Goal: Task Accomplishment & Management: Use online tool/utility

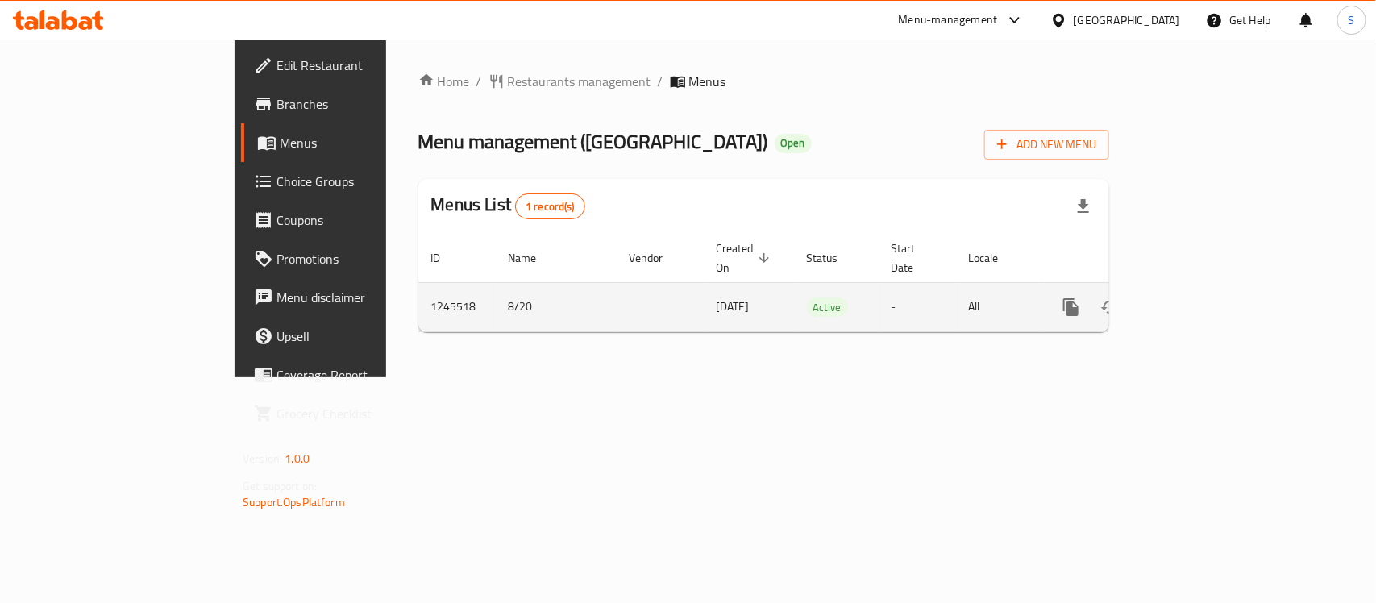
click at [1197, 297] on icon "enhanced table" at bounding box center [1187, 306] width 19 height 19
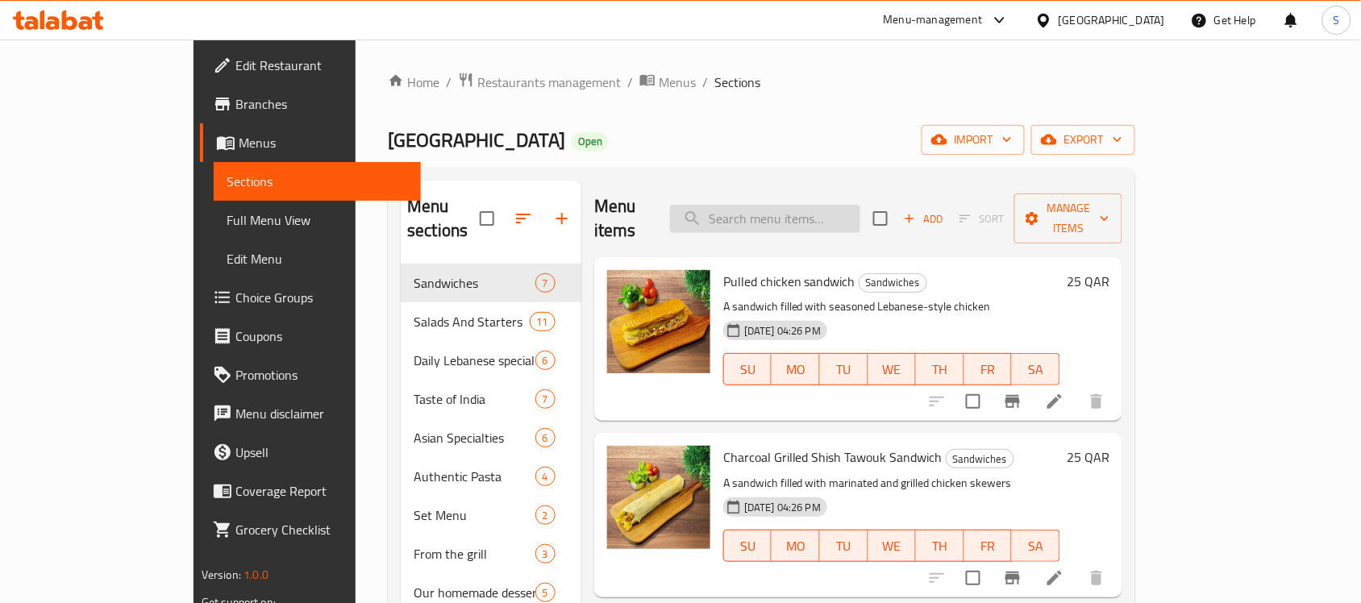
click at [830, 207] on input "search" at bounding box center [765, 219] width 190 height 28
paste input "738830"
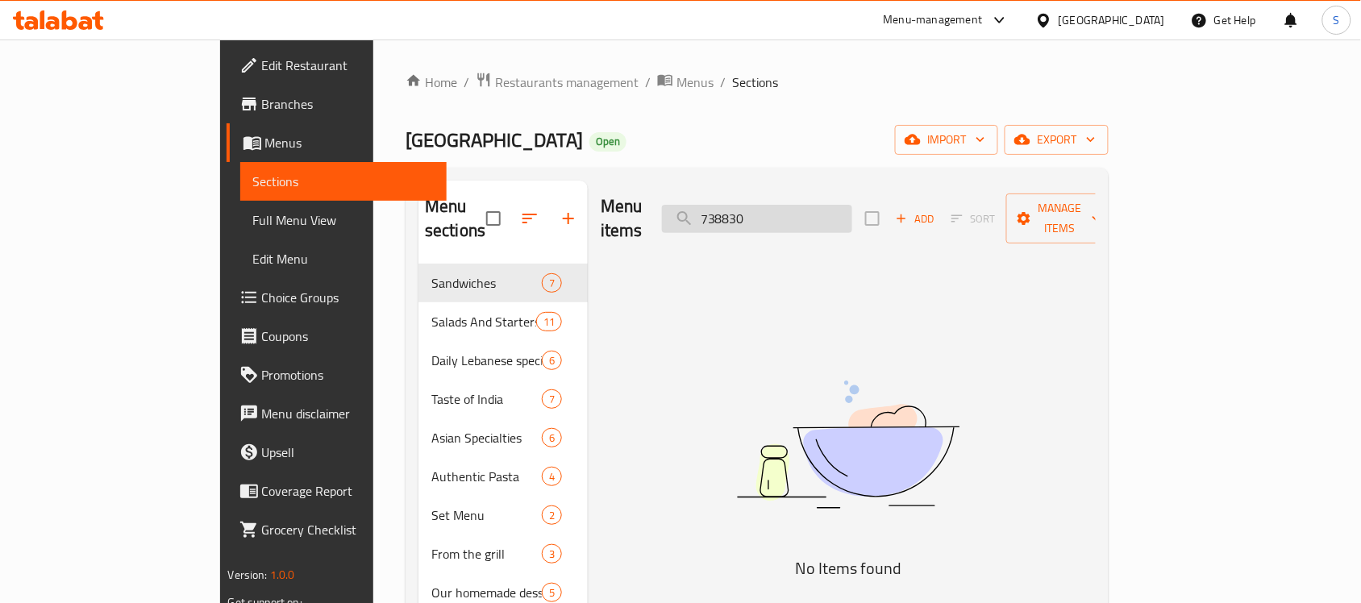
click at [852, 205] on input "738830" at bounding box center [757, 219] width 190 height 28
paste input "Business Lunch [DATE]"
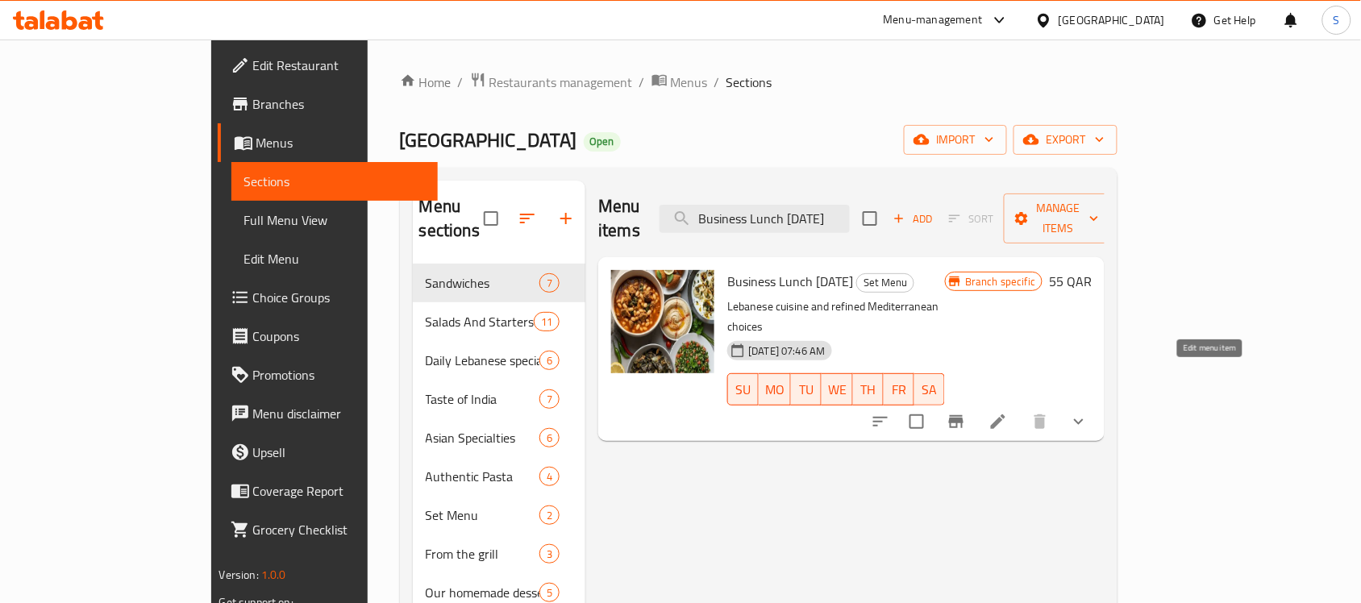
type input "Business Lunch [DATE]"
click at [1008, 412] on icon at bounding box center [997, 421] width 19 height 19
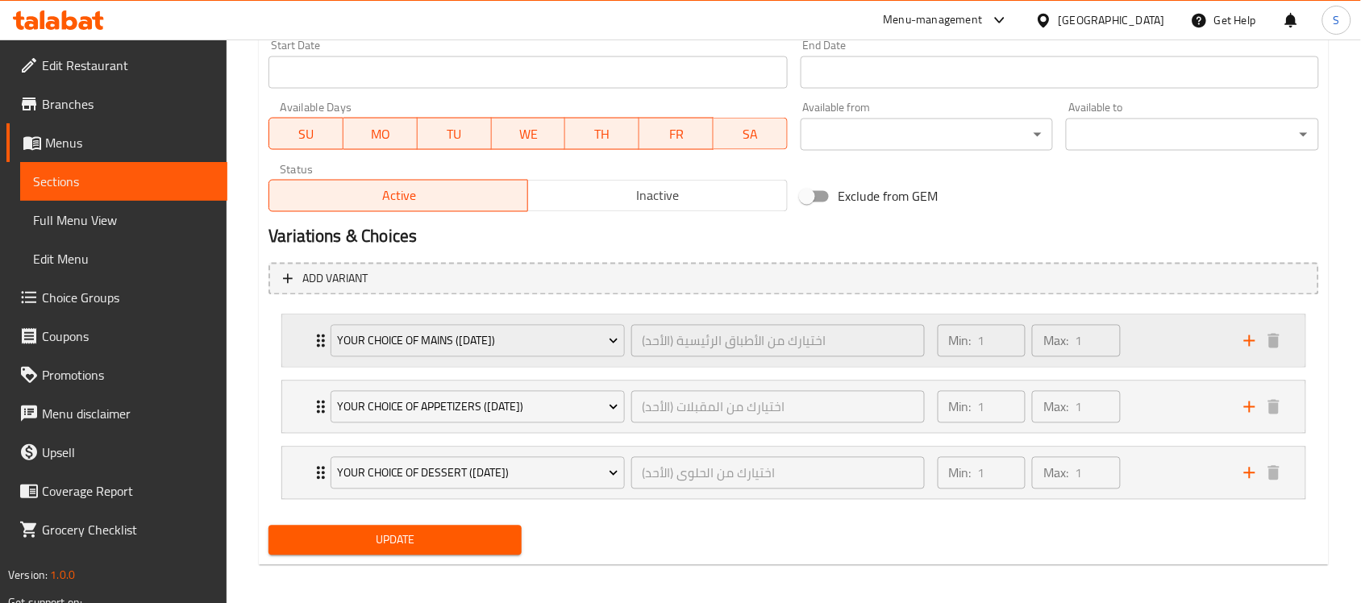
scroll to position [718, 0]
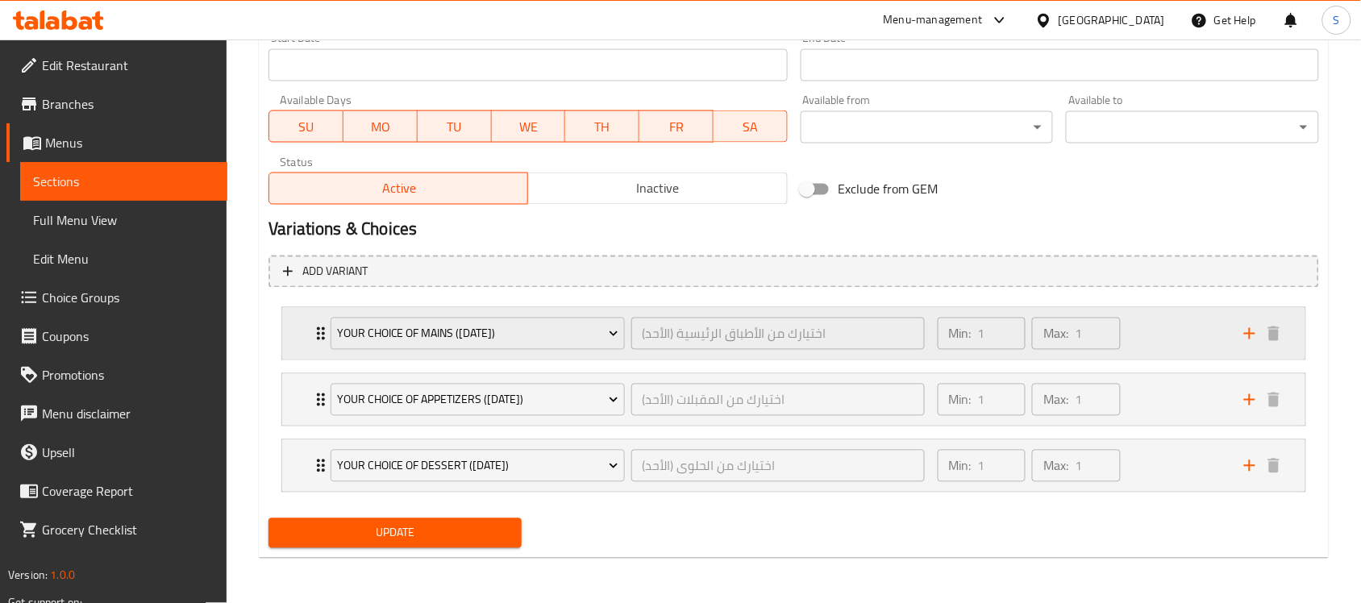
click at [1146, 329] on div "Min: 1 ​ Max: 1 ​" at bounding box center [1081, 334] width 306 height 52
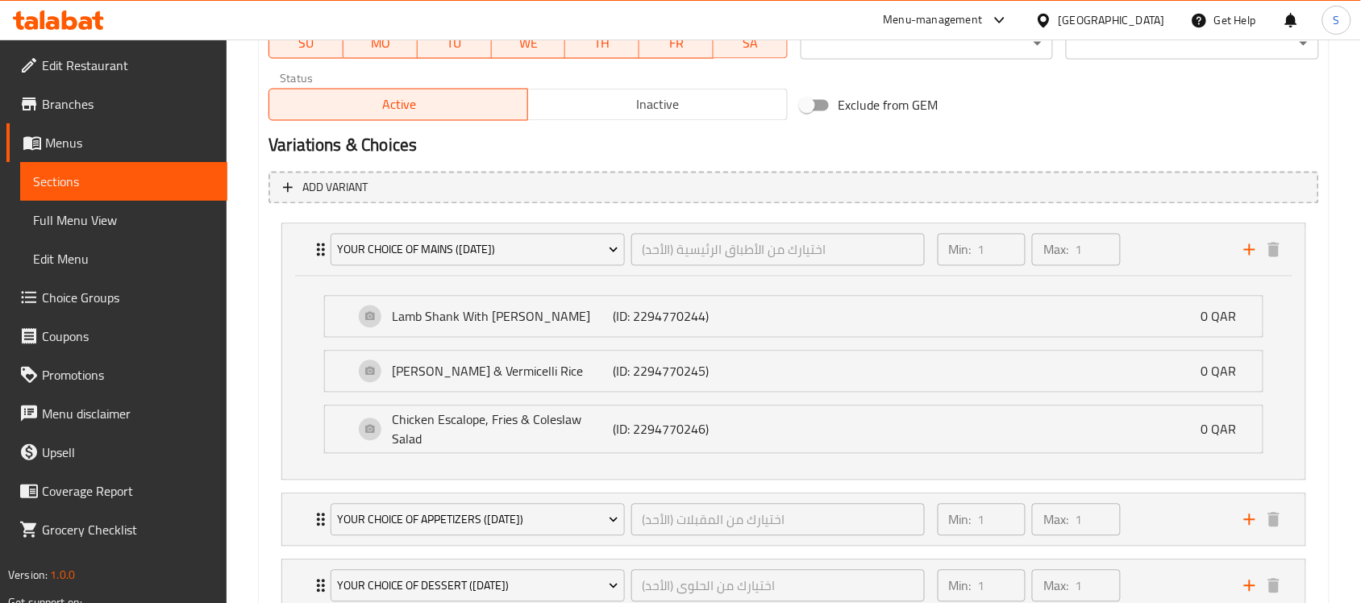
scroll to position [917, 0]
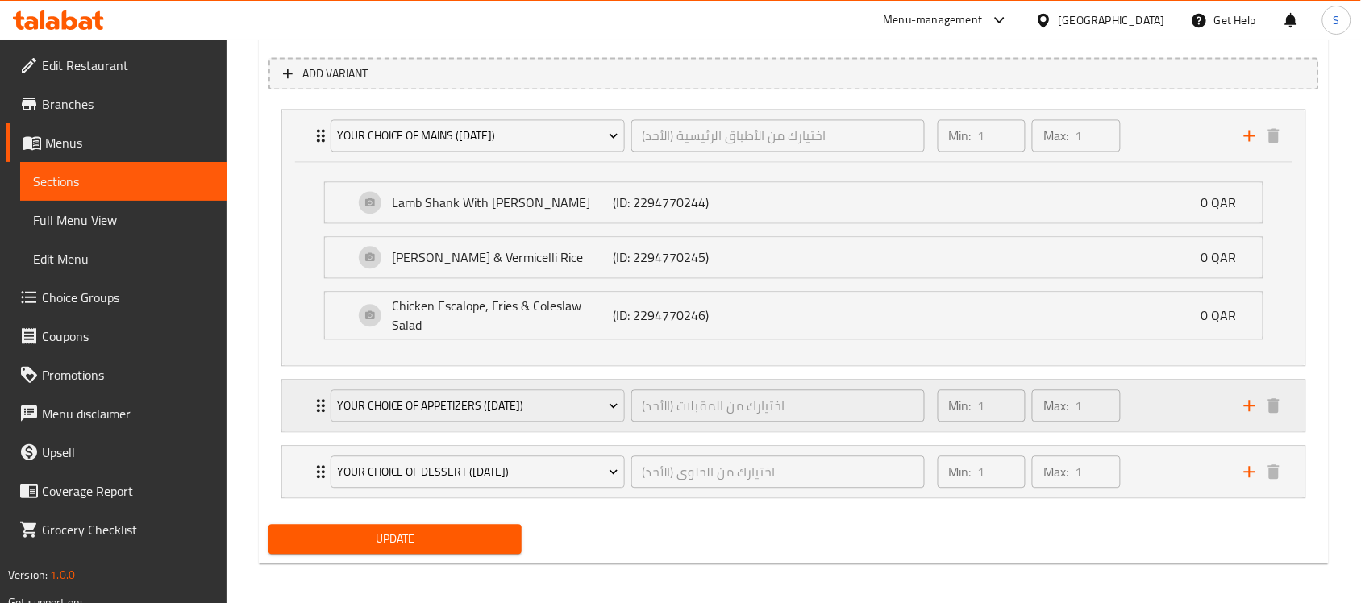
click at [1158, 421] on div "Min: 1 ​ Max: 1 ​" at bounding box center [1081, 406] width 306 height 52
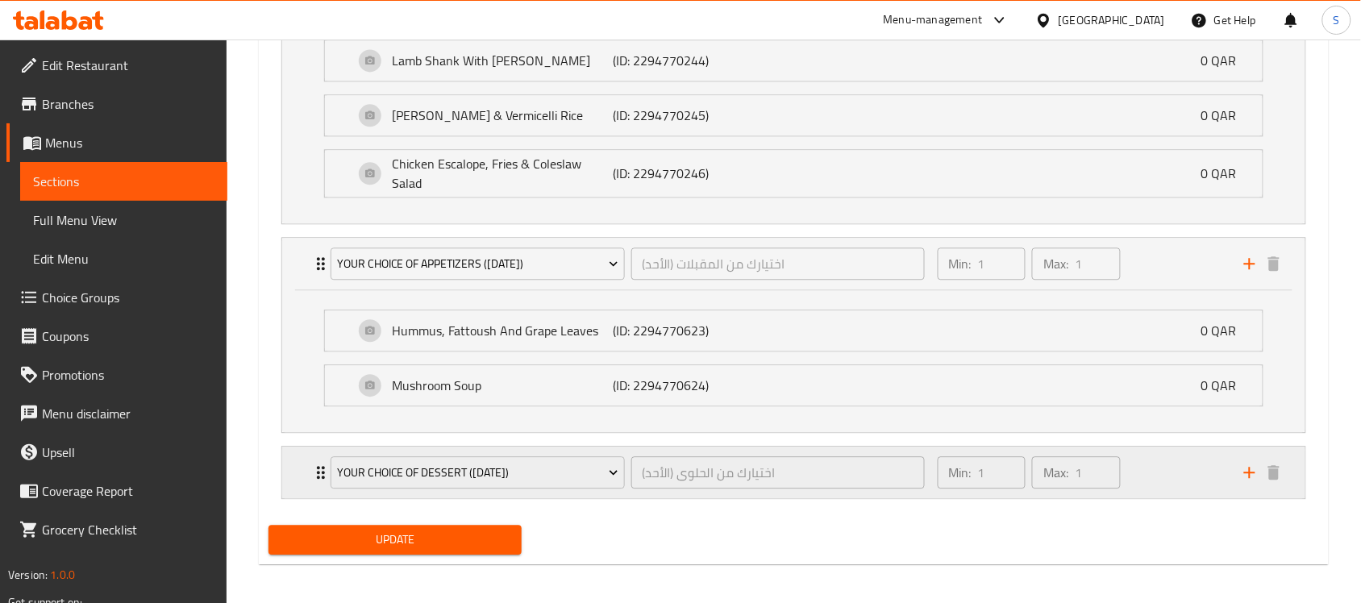
scroll to position [1061, 0]
click at [1131, 460] on div "Min: 1 ​ Max: 1 ​" at bounding box center [1081, 470] width 306 height 52
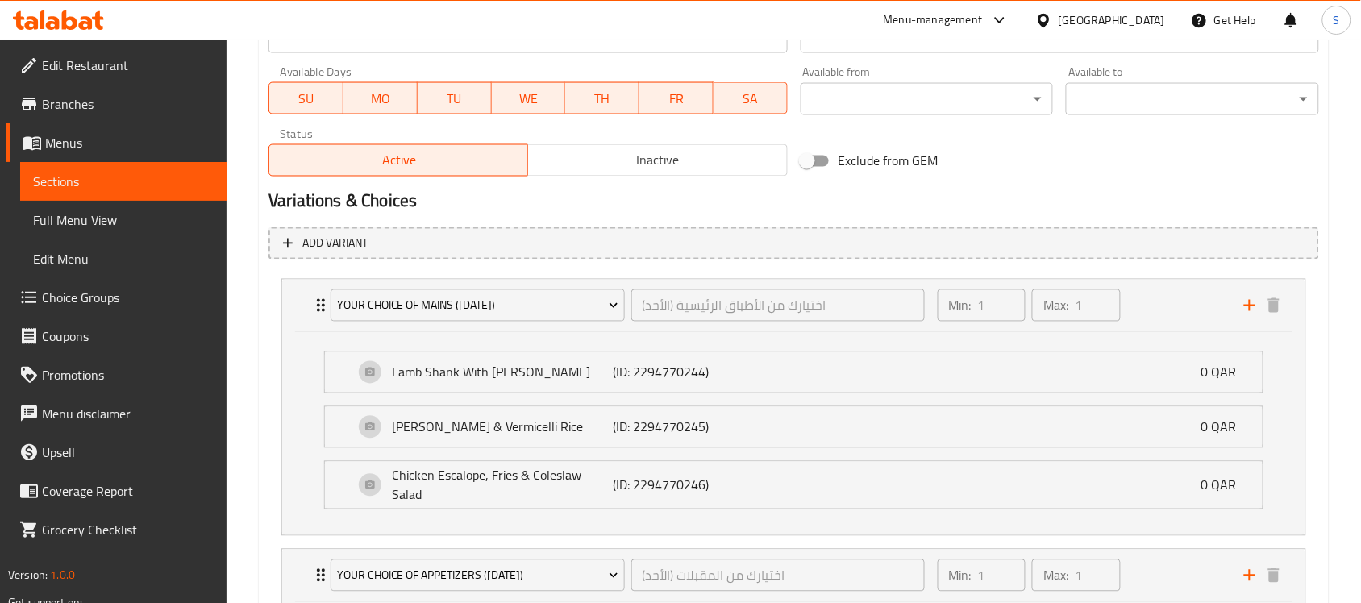
scroll to position [554, 0]
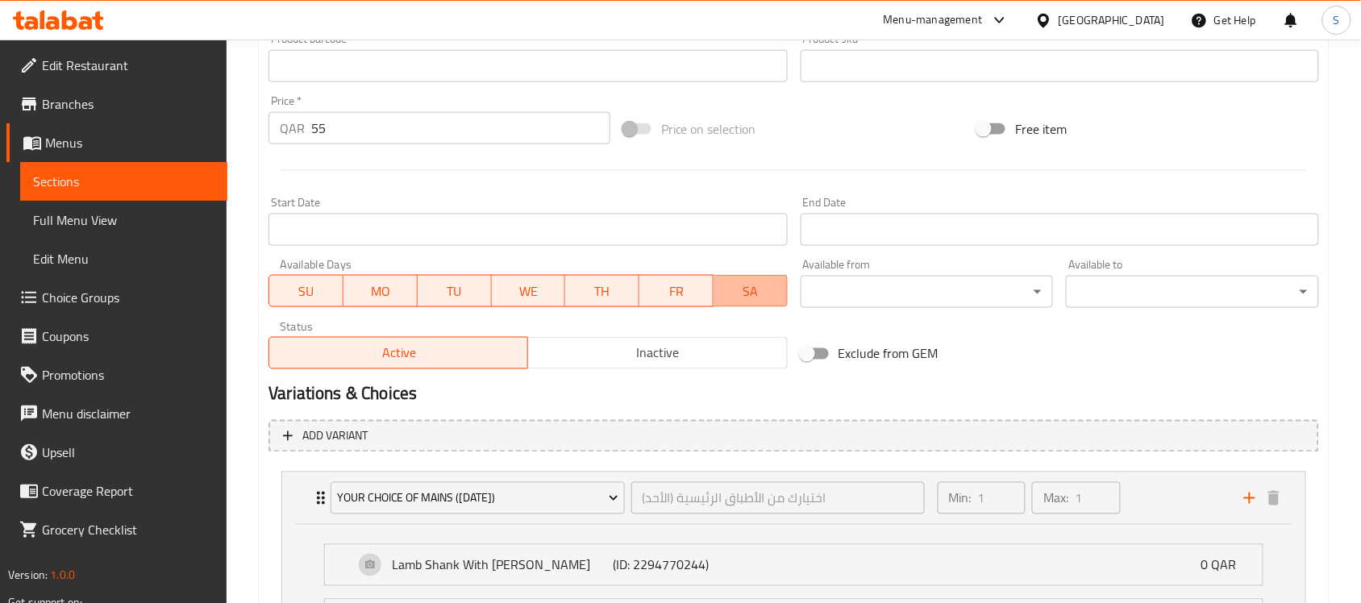
click at [756, 298] on span "SA" at bounding box center [750, 291] width 61 height 23
click at [670, 300] on span "FR" at bounding box center [676, 291] width 61 height 23
drag, startPoint x: 576, startPoint y: 295, endPoint x: 541, endPoint y: 296, distance: 35.5
click at [575, 295] on span "TH" at bounding box center [602, 291] width 61 height 23
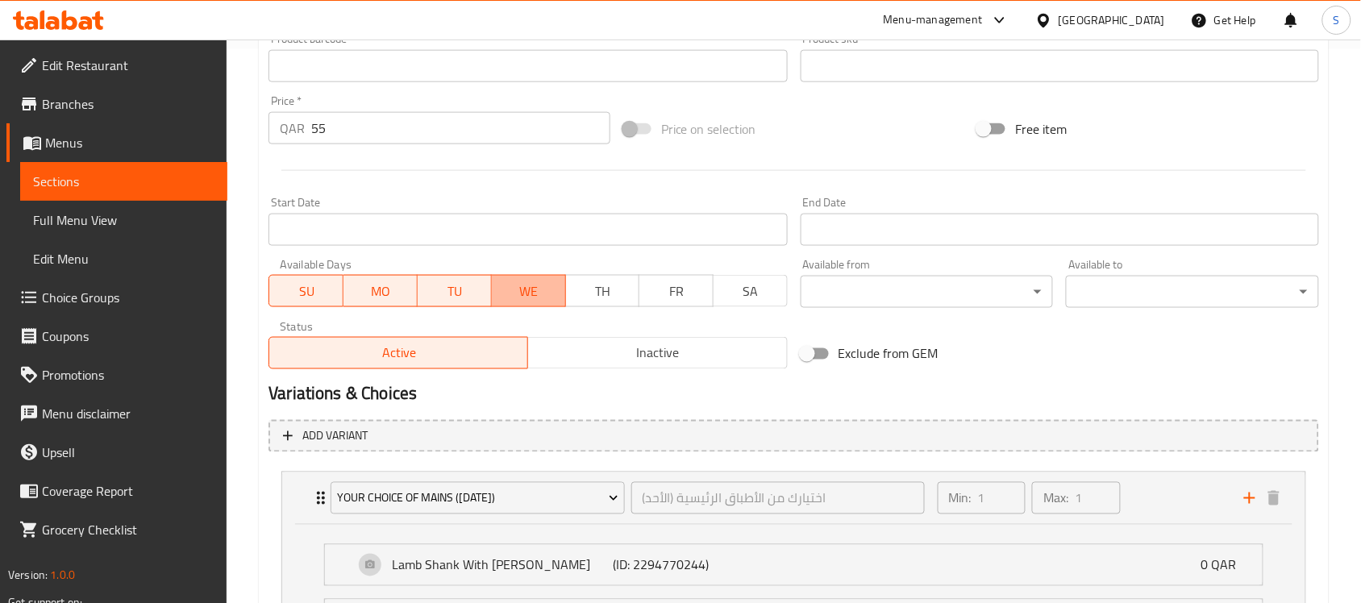
click at [496, 294] on button "WE" at bounding box center [529, 291] width 74 height 32
click at [424, 291] on span "TU" at bounding box center [454, 291] width 61 height 23
click at [392, 295] on span "MO" at bounding box center [380, 291] width 61 height 23
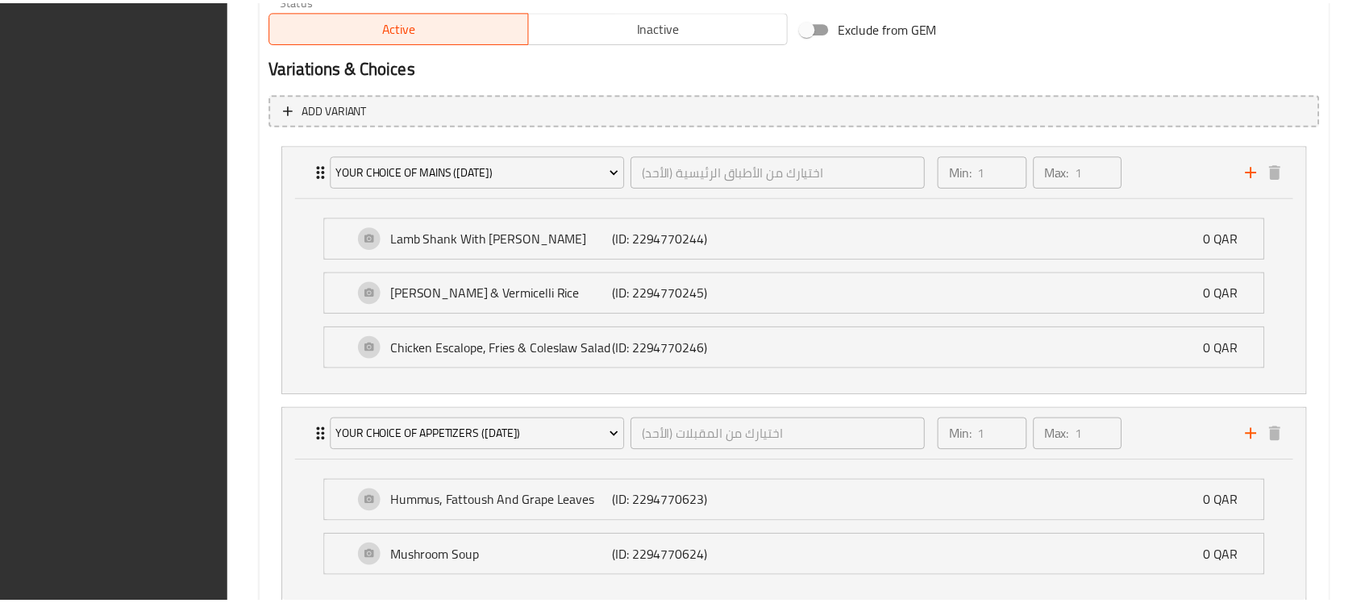
scroll to position [1259, 0]
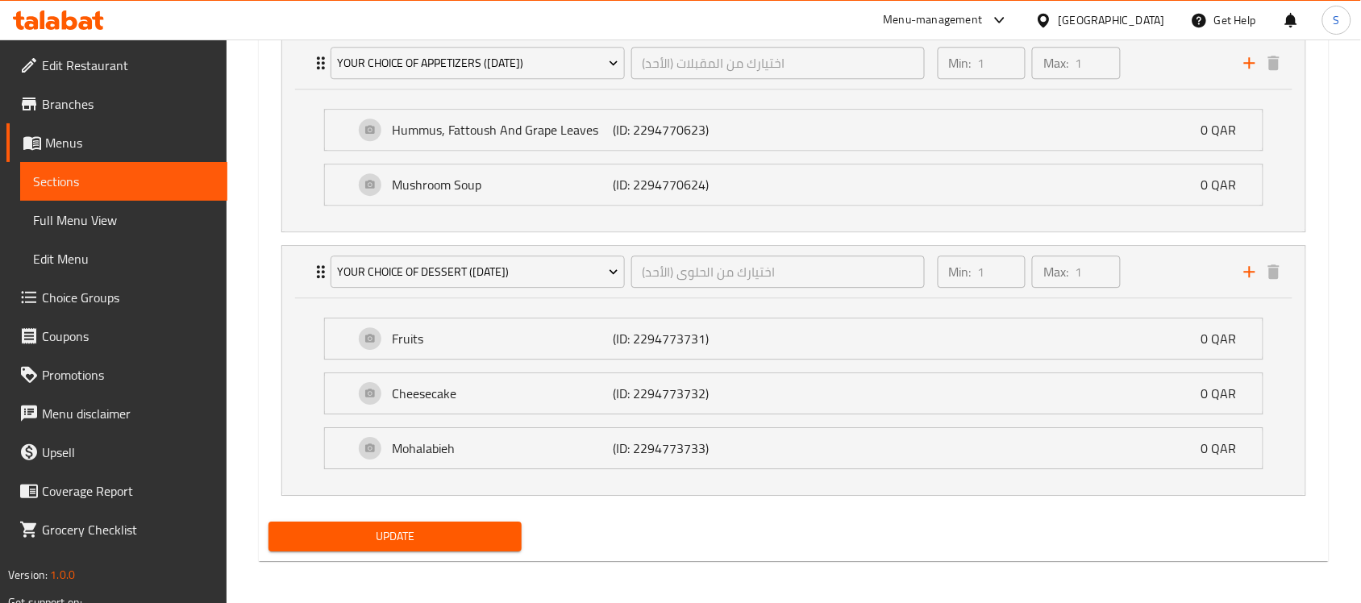
click at [549, 536] on div "Update" at bounding box center [793, 536] width 1063 height 43
click at [395, 530] on span "Update" at bounding box center [394, 536] width 227 height 20
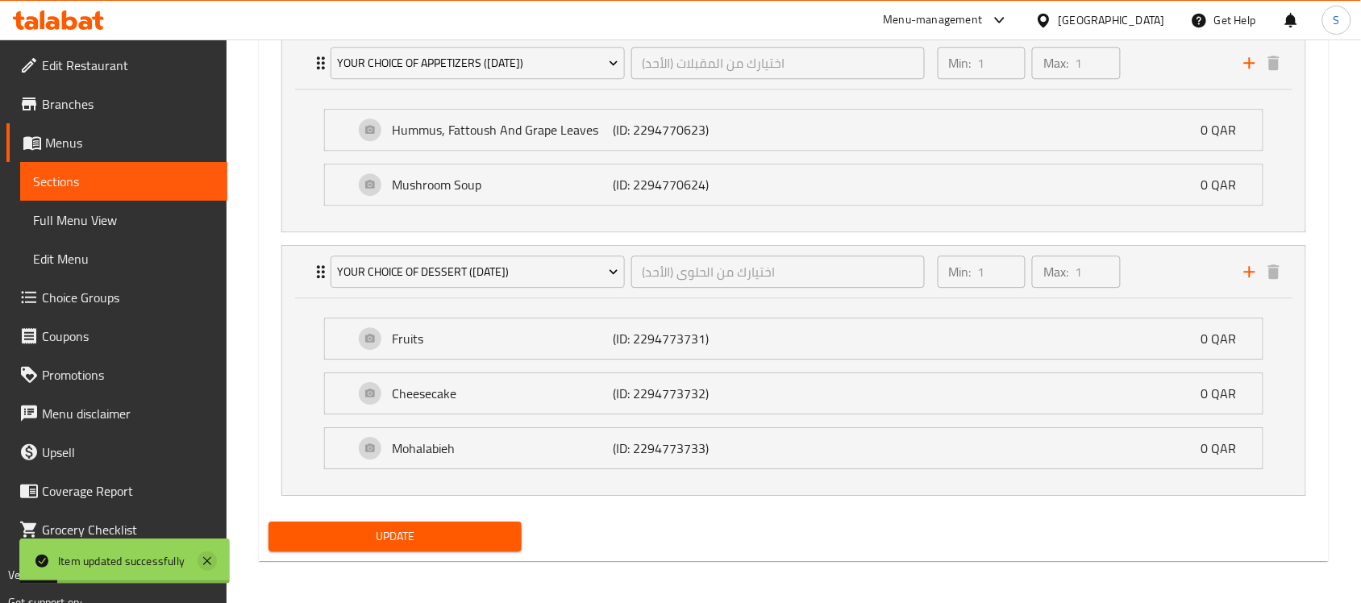
click at [206, 557] on icon at bounding box center [207, 560] width 19 height 19
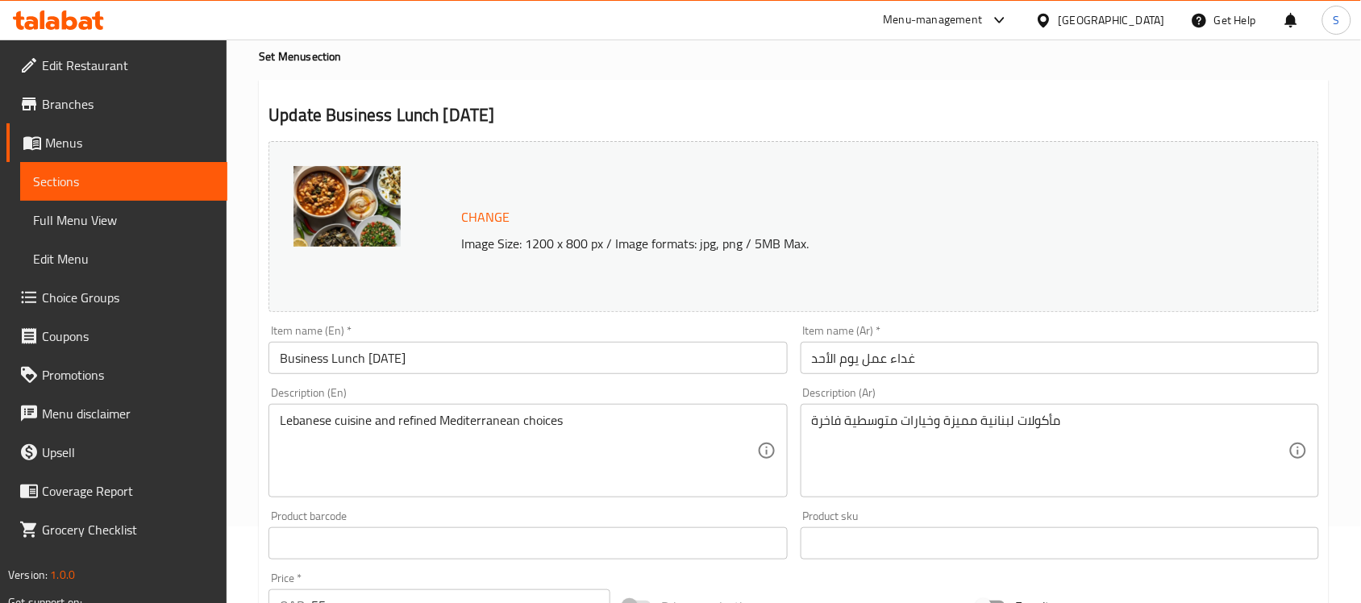
scroll to position [0, 0]
